Goal: Find specific fact: Find specific fact

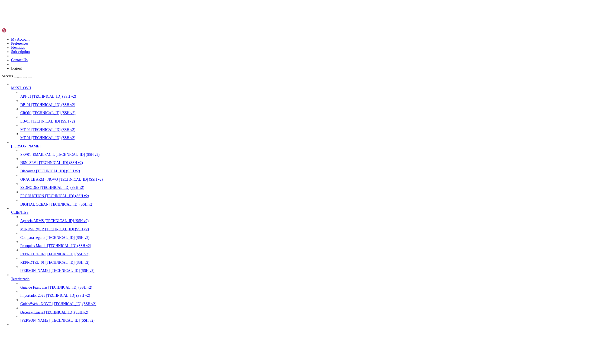
scroll to position [134, 0]
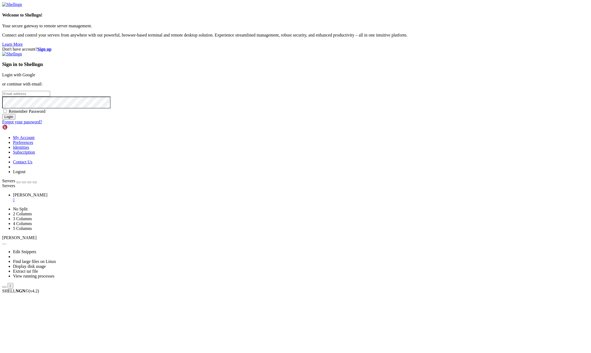
type input "[EMAIL_ADDRESS][DOMAIN_NAME]"
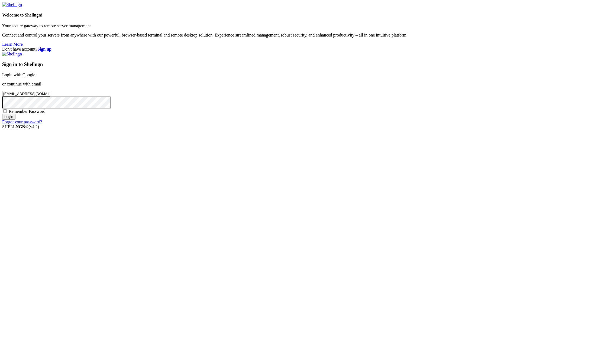
click at [15, 120] on input "Login" at bounding box center [8, 117] width 13 height 6
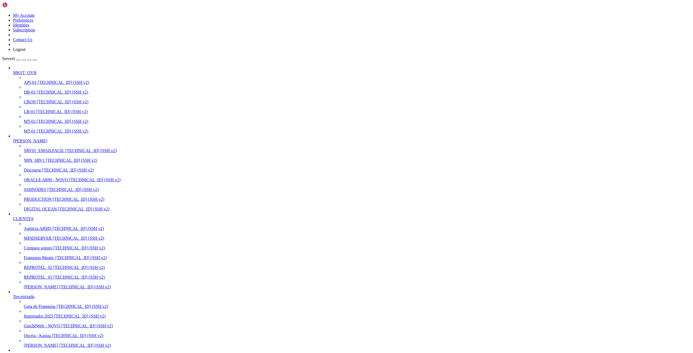
scroll to position [3136, 0]
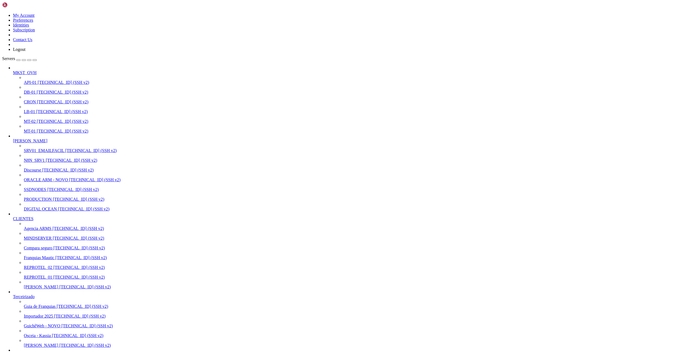
drag, startPoint x: 15, startPoint y: 749, endPoint x: 113, endPoint y: 755, distance: 98.2
drag, startPoint x: 15, startPoint y: 749, endPoint x: 72, endPoint y: 750, distance: 56.6
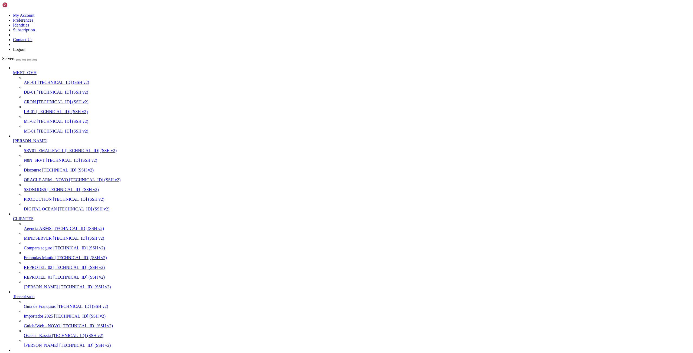
drag, startPoint x: 16, startPoint y: 755, endPoint x: 70, endPoint y: 754, distance: 54.2
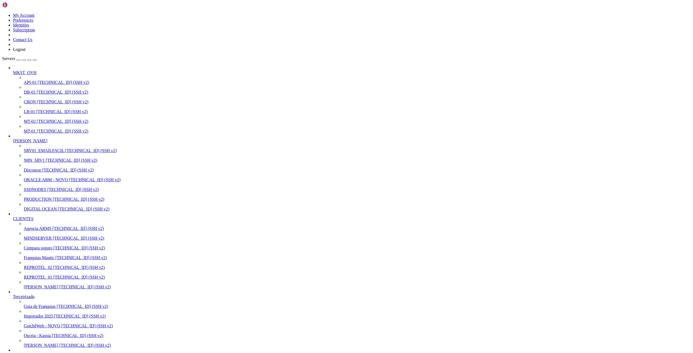
scroll to position [81, 0]
drag, startPoint x: 60, startPoint y: 294, endPoint x: 57, endPoint y: 273, distance: 21.4
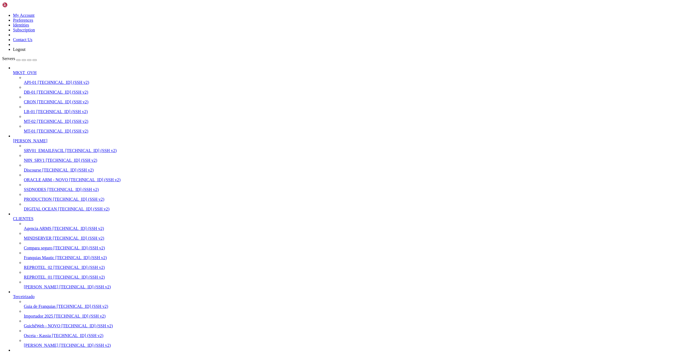
scroll to position [143, 0]
drag, startPoint x: 62, startPoint y: 597, endPoint x: 99, endPoint y: 596, distance: 36.6
drag, startPoint x: 121, startPoint y: 734, endPoint x: 2, endPoint y: 734, distance: 119.2
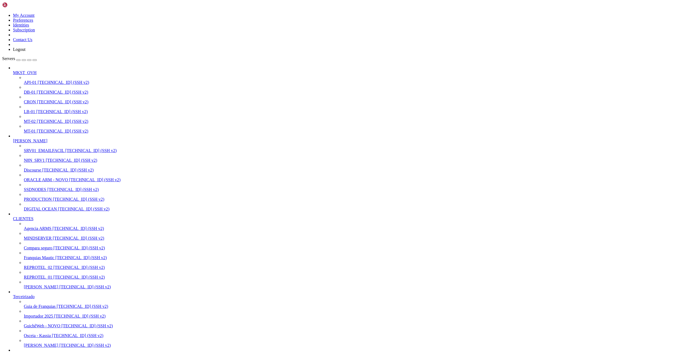
drag, startPoint x: 116, startPoint y: 735, endPoint x: 4, endPoint y: 735, distance: 111.9
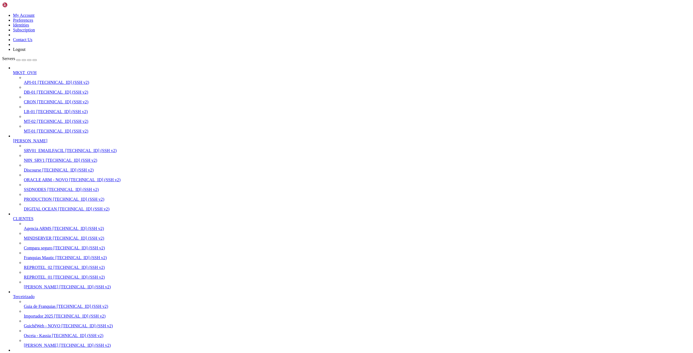
drag, startPoint x: 89, startPoint y: 719, endPoint x: 65, endPoint y: 722, distance: 24.3
drag, startPoint x: 88, startPoint y: 720, endPoint x: 4, endPoint y: 720, distance: 84.0
